Goal: Use online tool/utility

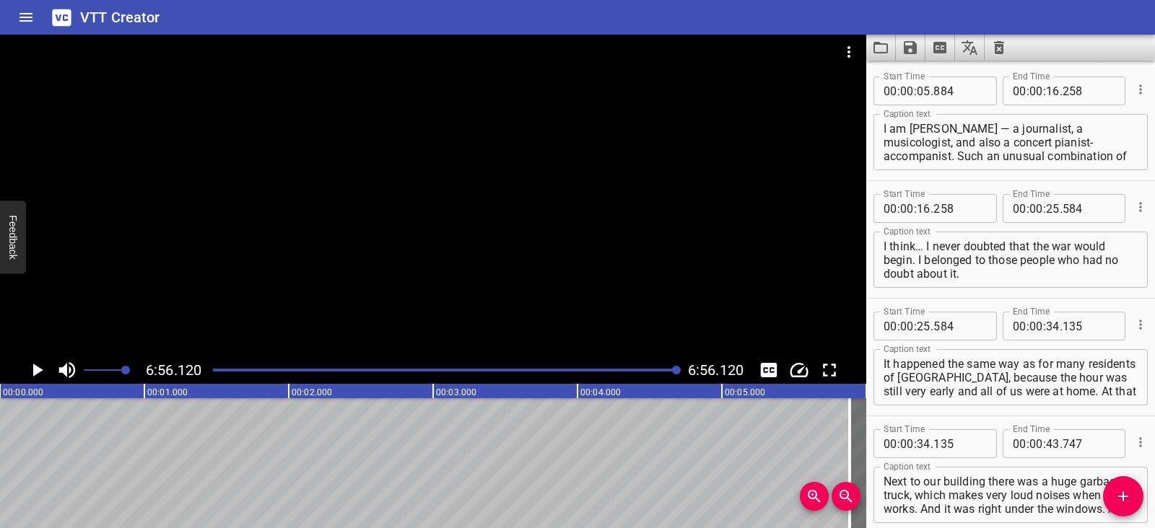
scroll to position [4424, 0]
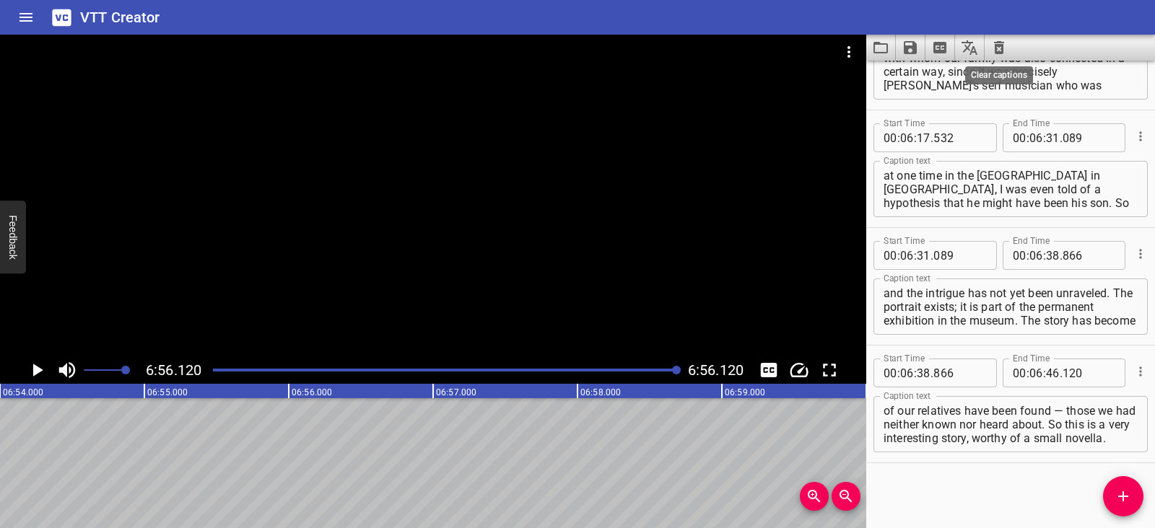
click at [995, 48] on icon "Clear captions" at bounding box center [999, 47] width 10 height 13
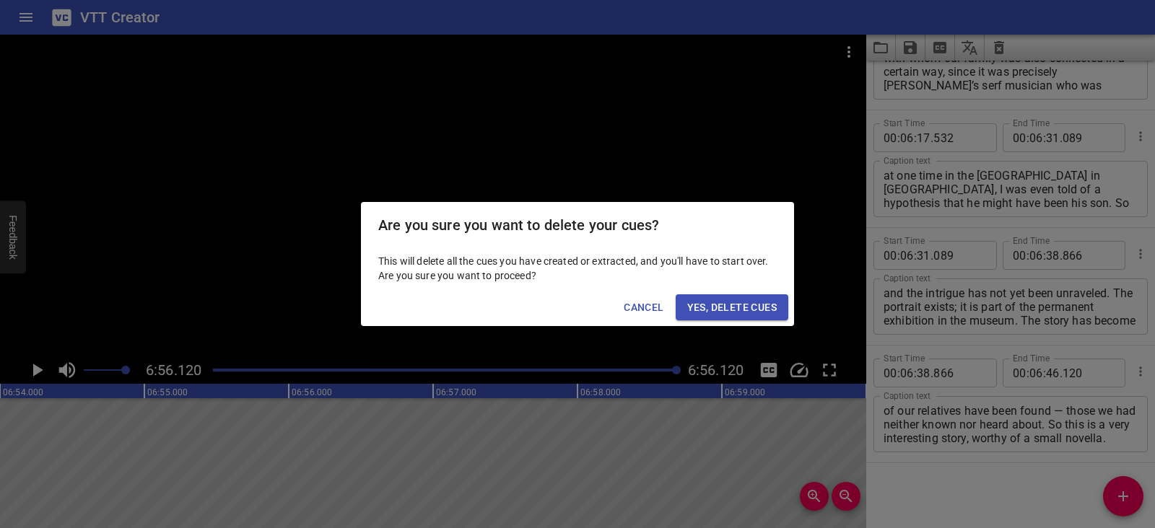
click at [769, 309] on span "Yes, Delete Cues" at bounding box center [732, 308] width 90 height 18
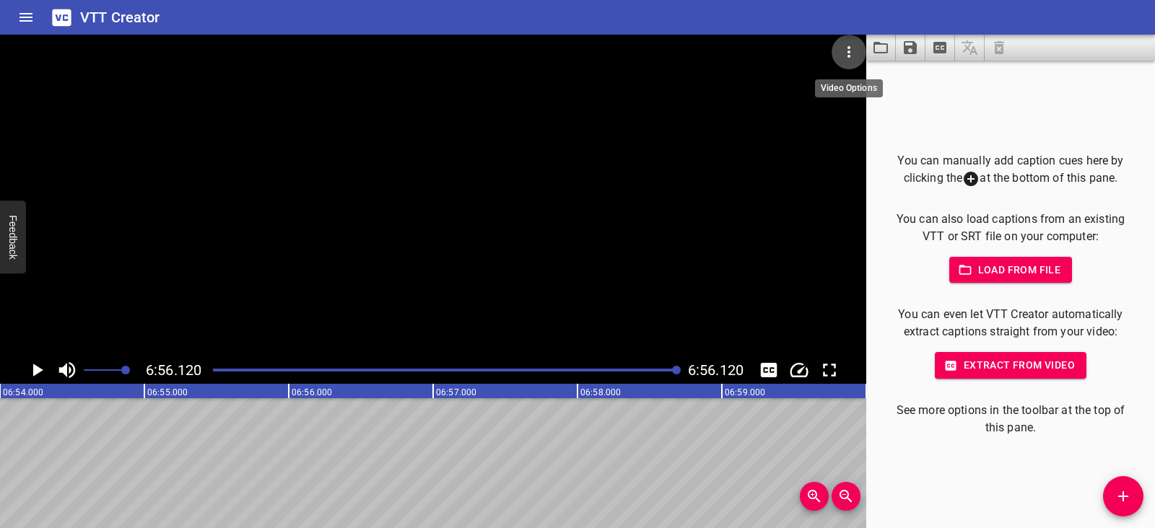
click at [842, 55] on icon "Video Options" at bounding box center [848, 51] width 17 height 17
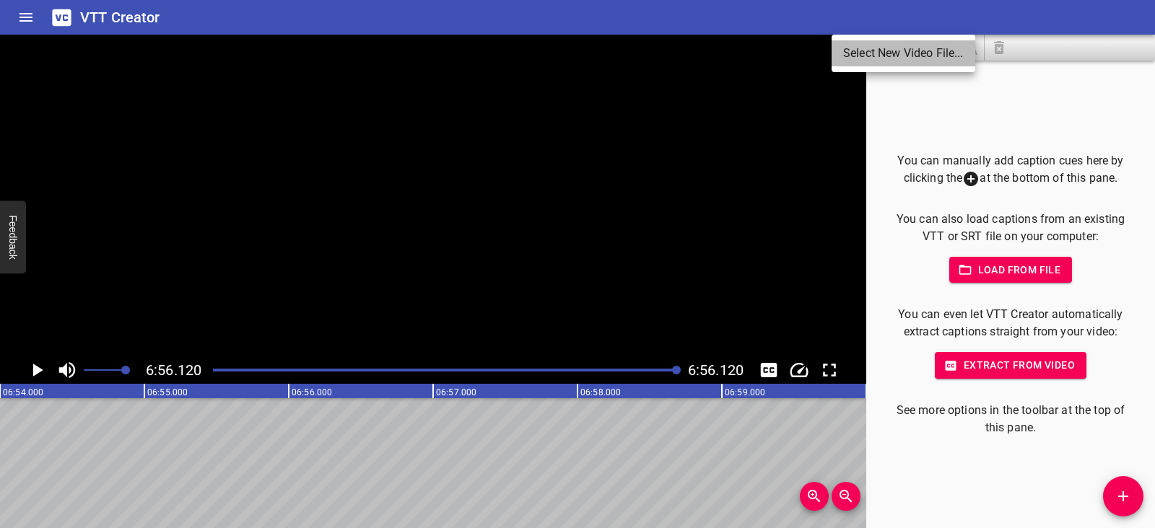
click at [843, 55] on li "Select New Video File..." at bounding box center [904, 53] width 144 height 26
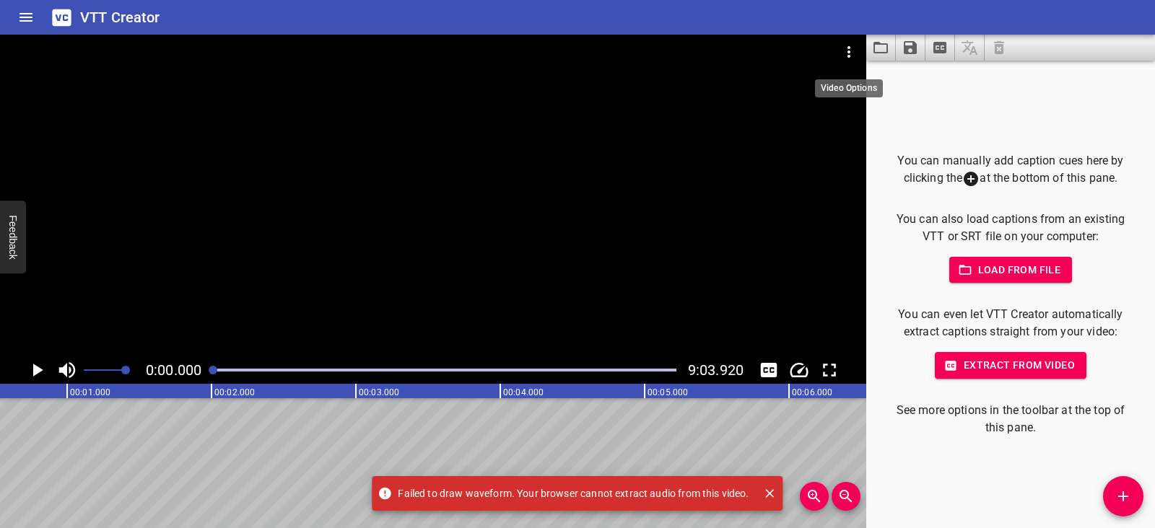
scroll to position [0, 0]
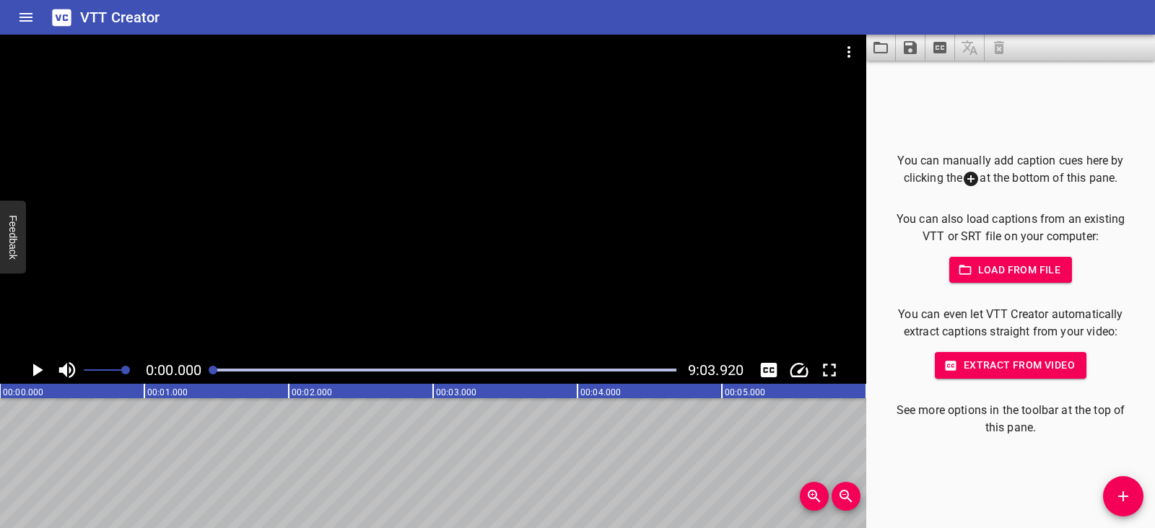
click at [35, 373] on icon "Play/Pause" at bounding box center [38, 370] width 10 height 13
click at [35, 373] on icon "Play/Pause" at bounding box center [37, 370] width 22 height 22
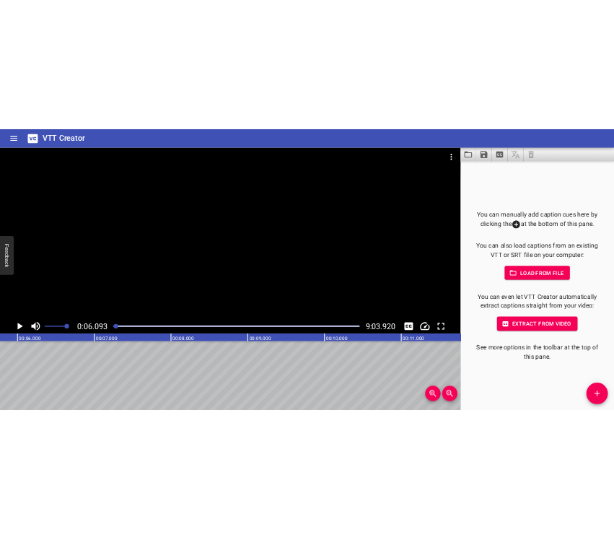
scroll to position [0, 879]
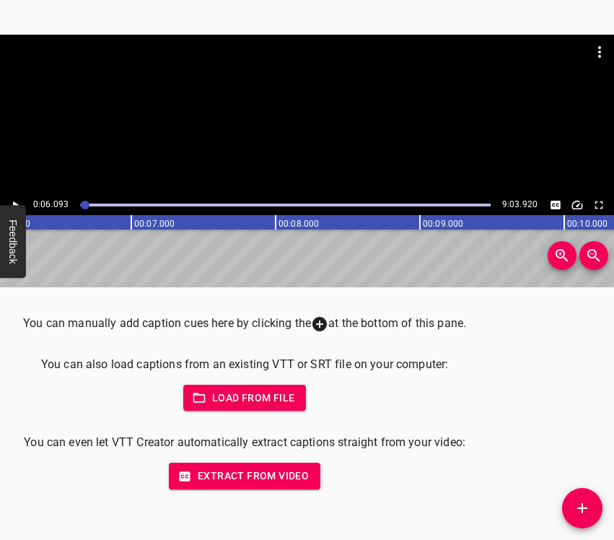
click at [586, 505] on icon "Add Cue" at bounding box center [582, 508] width 17 height 17
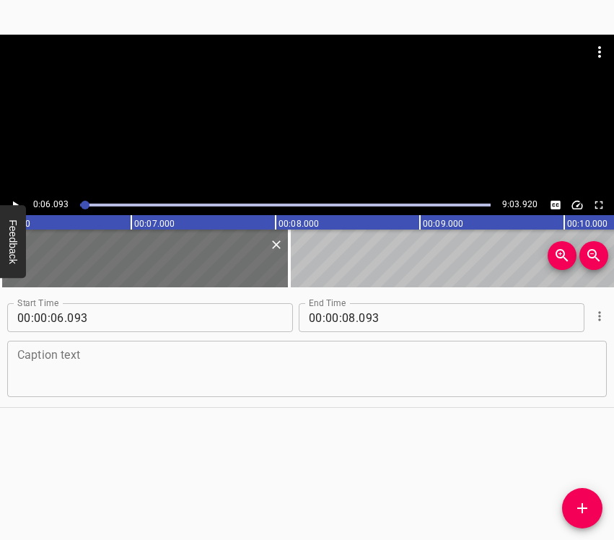
click at [108, 365] on textarea at bounding box center [307, 369] width 580 height 41
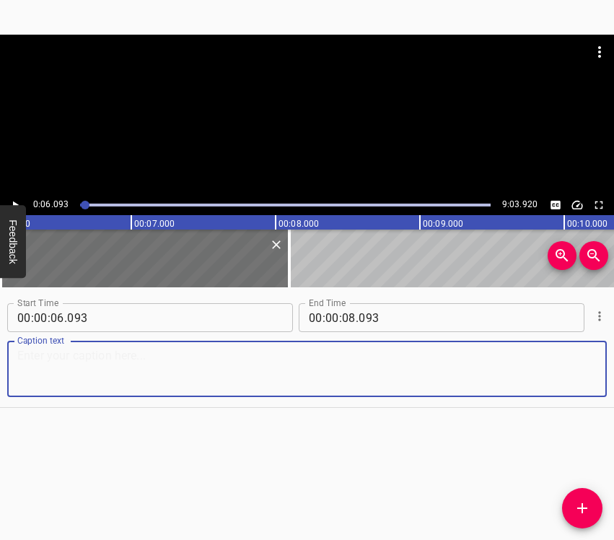
paste textarea "Our city was flourishing in terms of everyday life, in terms of beautiful parks…"
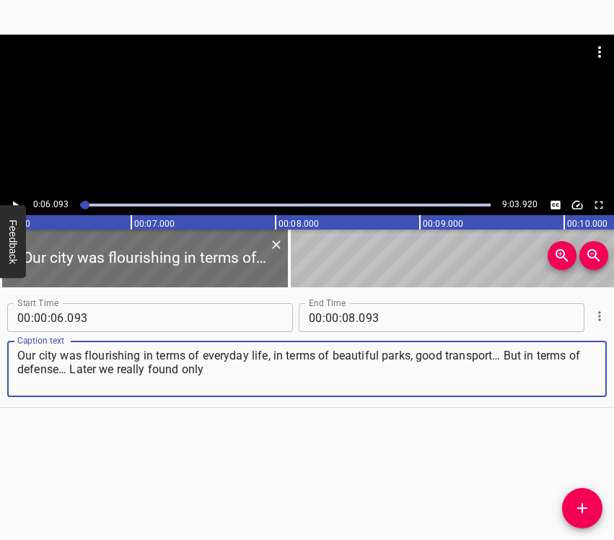
type textarea "Our city was flourishing in terms of everyday life, in terms of beautiful parks…"
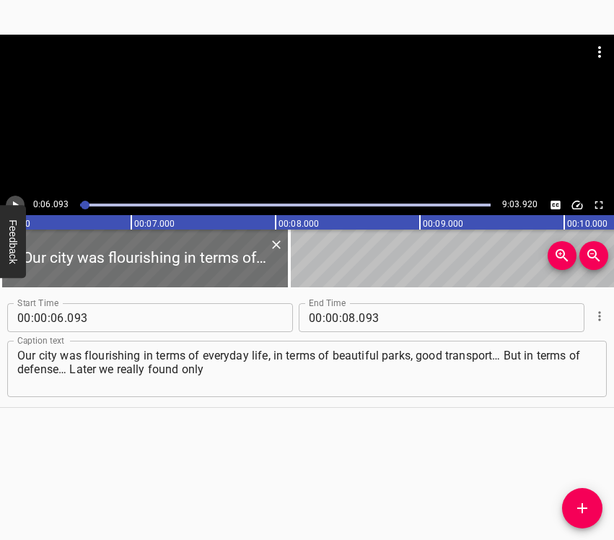
click at [14, 199] on icon "Play/Pause" at bounding box center [15, 205] width 13 height 13
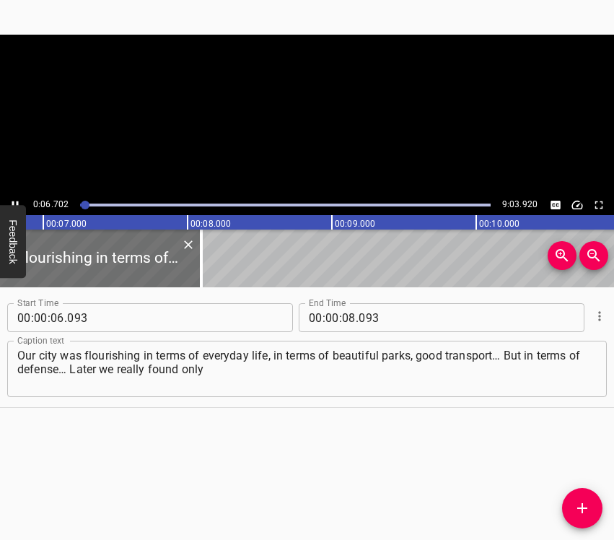
scroll to position [0, 1006]
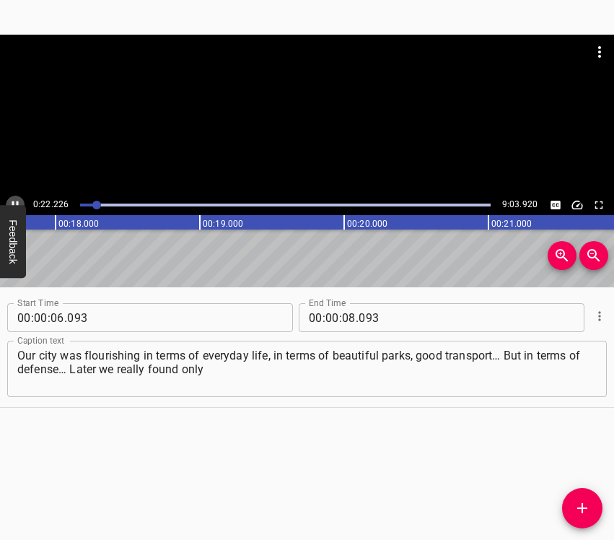
click at [12, 201] on icon "Play/Pause" at bounding box center [15, 205] width 13 height 13
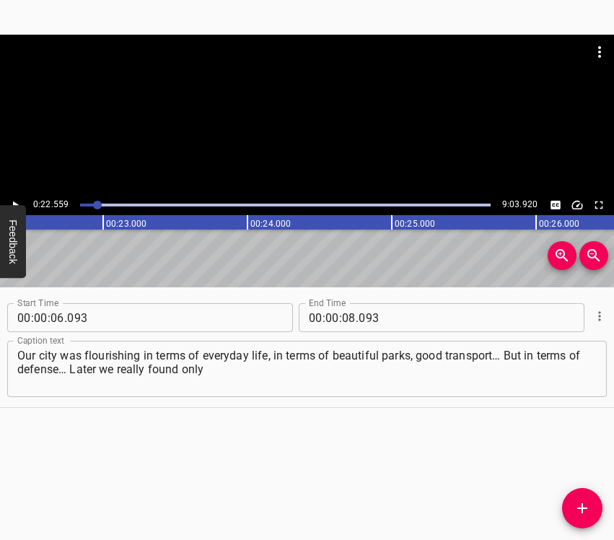
scroll to position [0, 3256]
click at [344, 318] on input "number" at bounding box center [349, 317] width 14 height 29
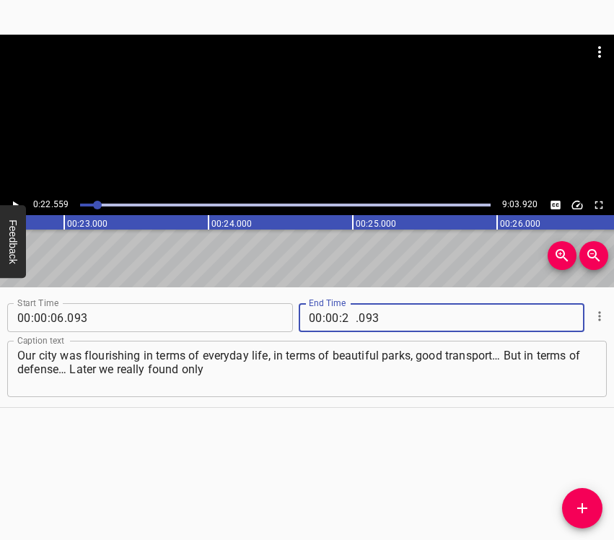
type input "22"
type input "559"
click at [577, 506] on icon "Add Cue" at bounding box center [582, 508] width 17 height 17
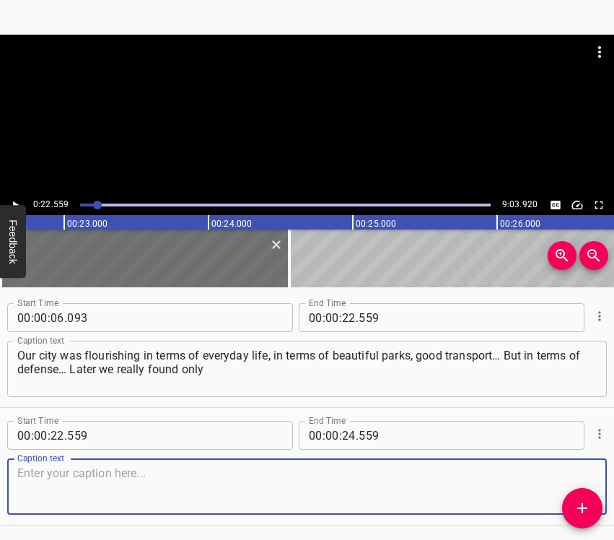
scroll to position [51, 0]
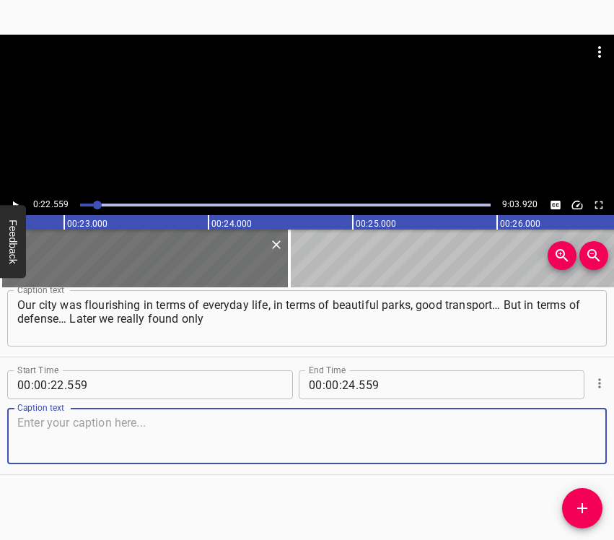
click at [565, 446] on textarea at bounding box center [307, 436] width 580 height 41
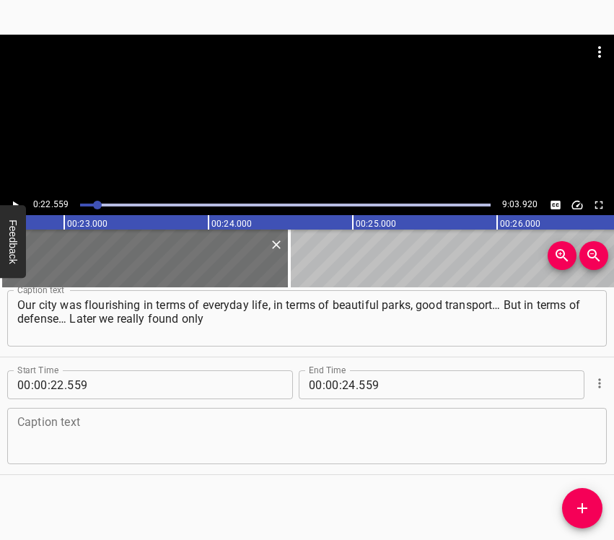
click at [32, 429] on textarea at bounding box center [307, 436] width 580 height 41
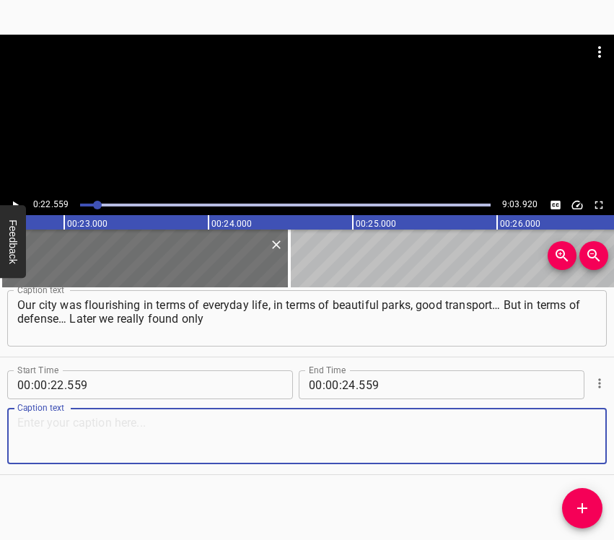
paste textarea "one bomb shelter in the city. In the park it was flooded. I don’t know exactly,…"
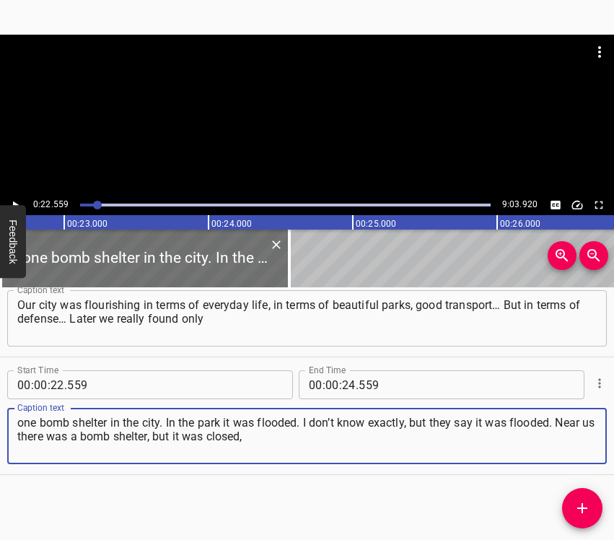
type textarea "one bomb shelter in the city. In the park it was flooded. I don’t know exactly,…"
click at [16, 199] on icon "Play/Pause" at bounding box center [15, 205] width 13 height 13
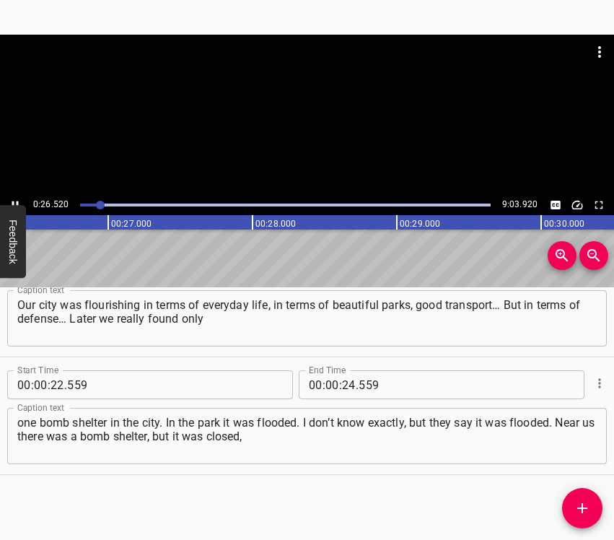
scroll to position [0, 3828]
click at [14, 201] on icon "Play/Pause" at bounding box center [15, 205] width 13 height 13
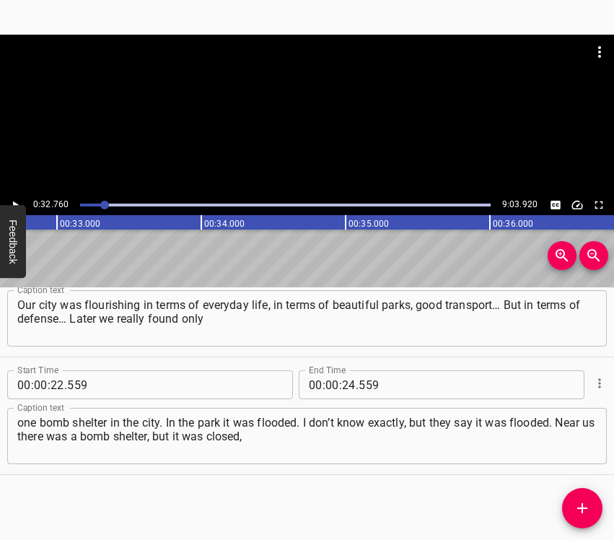
scroll to position [0, 4730]
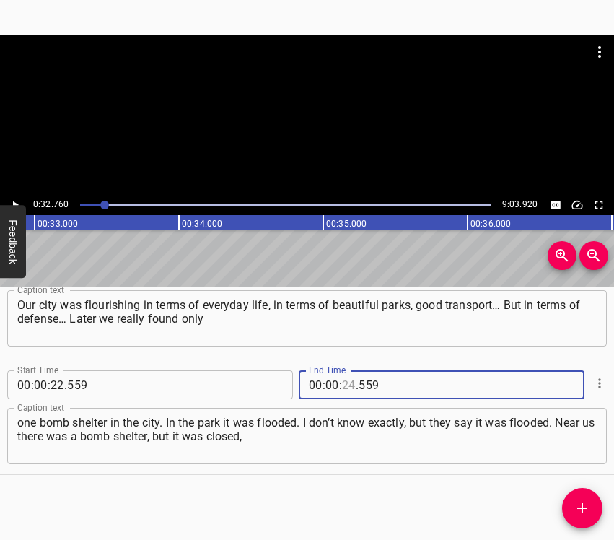
click at [342, 385] on input "number" at bounding box center [349, 384] width 14 height 29
type input "32"
type input "760"
click at [583, 506] on icon "Add Cue" at bounding box center [582, 508] width 10 height 10
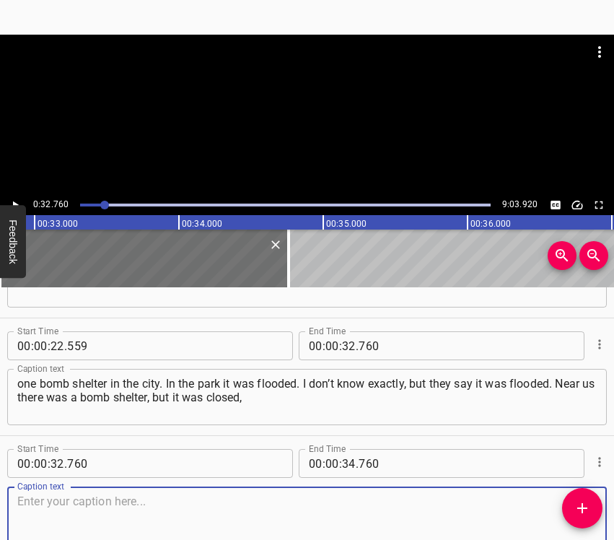
scroll to position [168, 0]
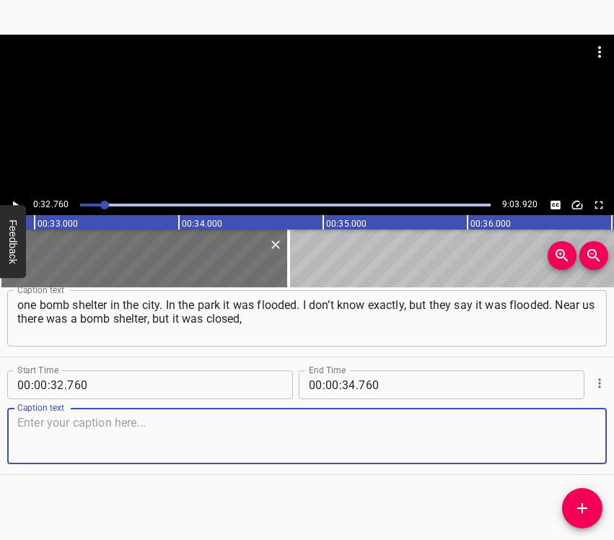
click at [572, 440] on textarea at bounding box center [307, 436] width 580 height 41
click at [83, 432] on textarea at bounding box center [307, 436] width 580 height 41
paste textarea "and no one was hiding there. What happened to it is actually unknown. They were…"
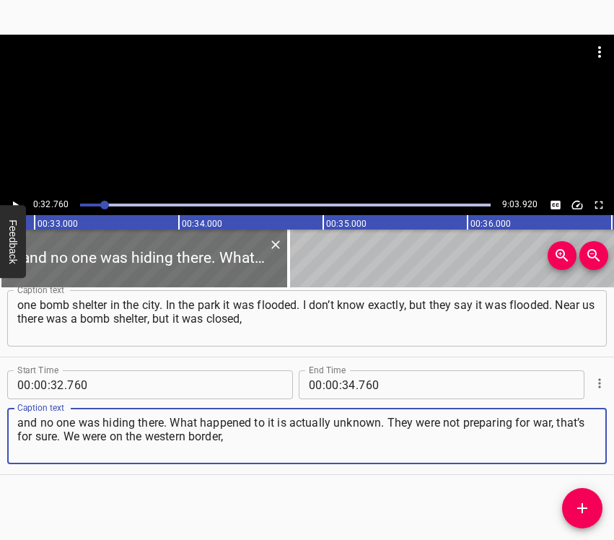
type textarea "and no one was hiding there. What happened to it is actually unknown. They were…"
